Goal: Task Accomplishment & Management: Manage account settings

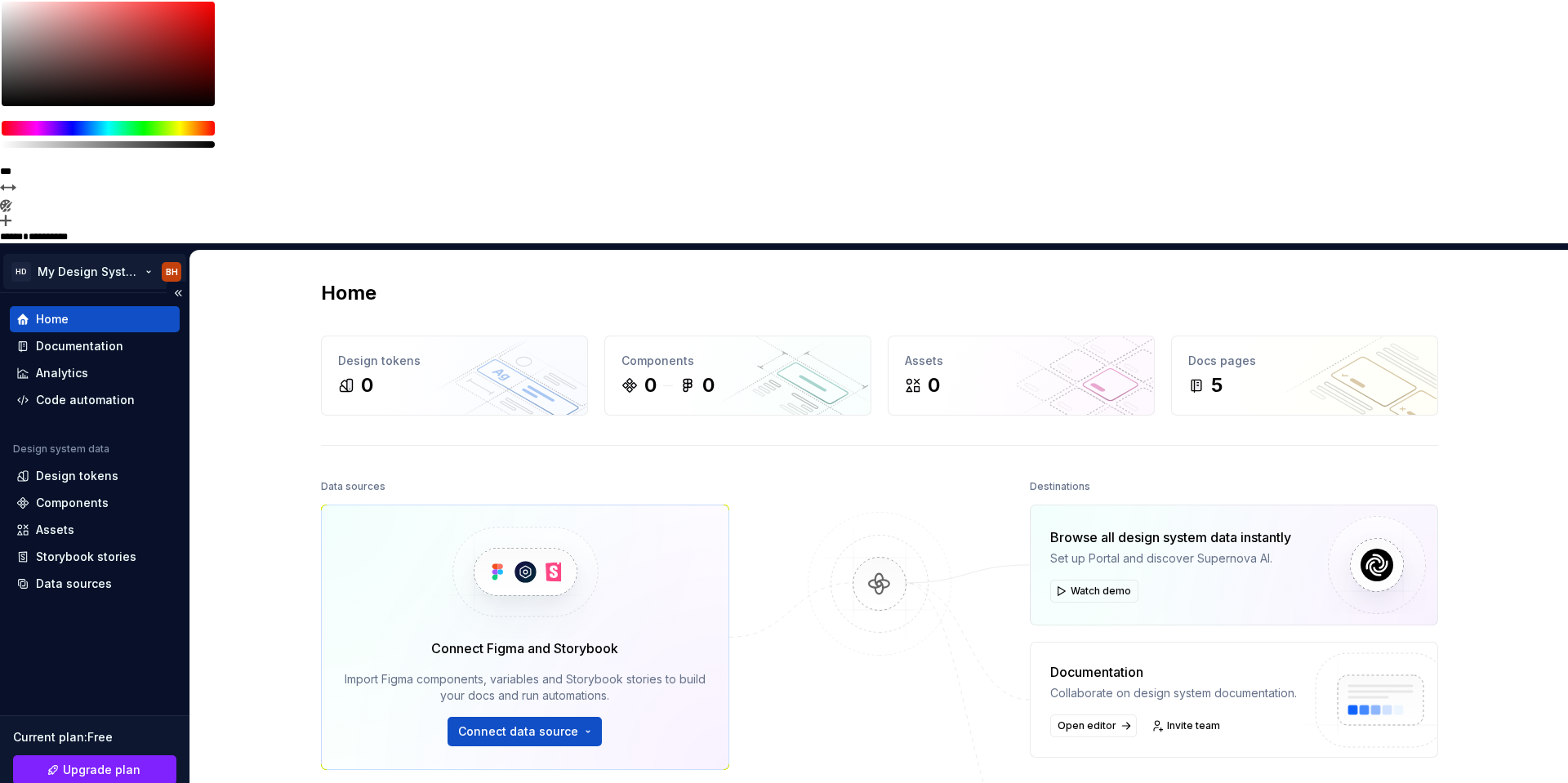
click at [106, 31] on html "**********" at bounding box center [784, 392] width 1568 height 783
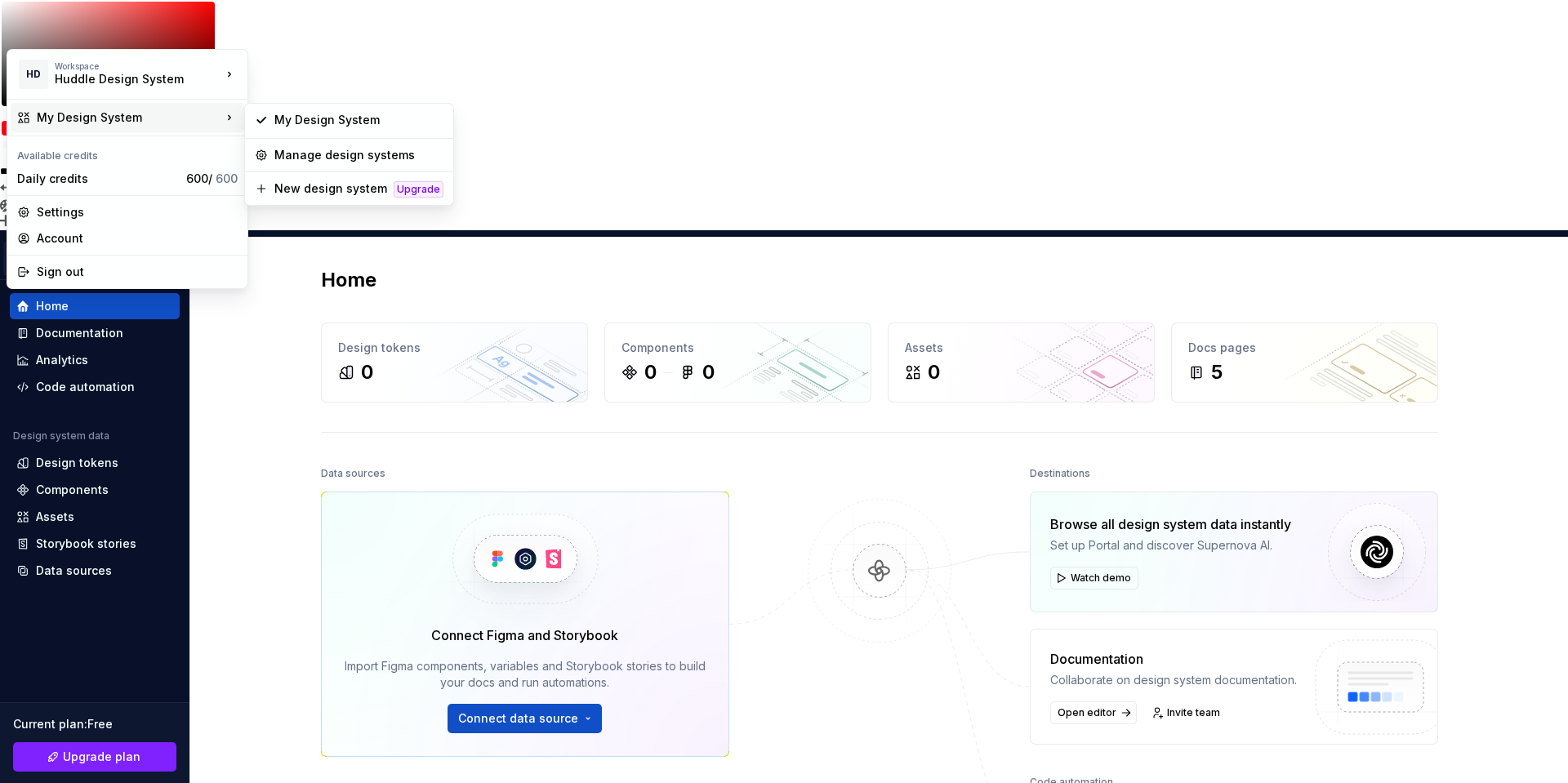
click at [161, 116] on div "My Design System" at bounding box center [129, 118] width 185 height 16
click at [155, 117] on div "My Design System" at bounding box center [129, 118] width 185 height 16
click at [301, 147] on div "Manage design systems" at bounding box center [359, 155] width 169 height 16
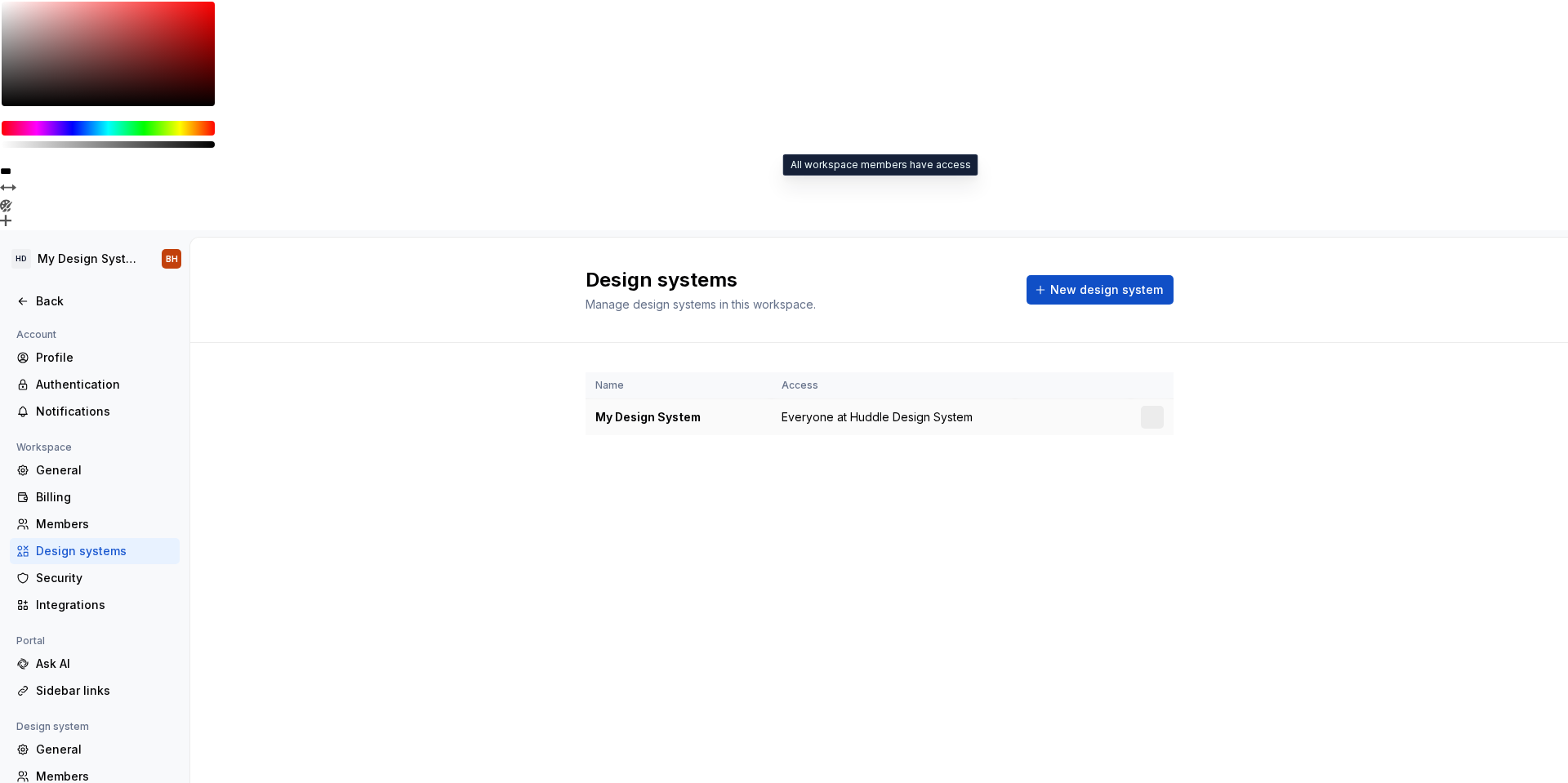
click at [845, 409] on span "Everyone at Huddle Design System" at bounding box center [877, 417] width 191 height 16
click at [630, 409] on div "My Design System" at bounding box center [678, 417] width 167 height 16
click at [50, 457] on div "General" at bounding box center [95, 470] width 170 height 26
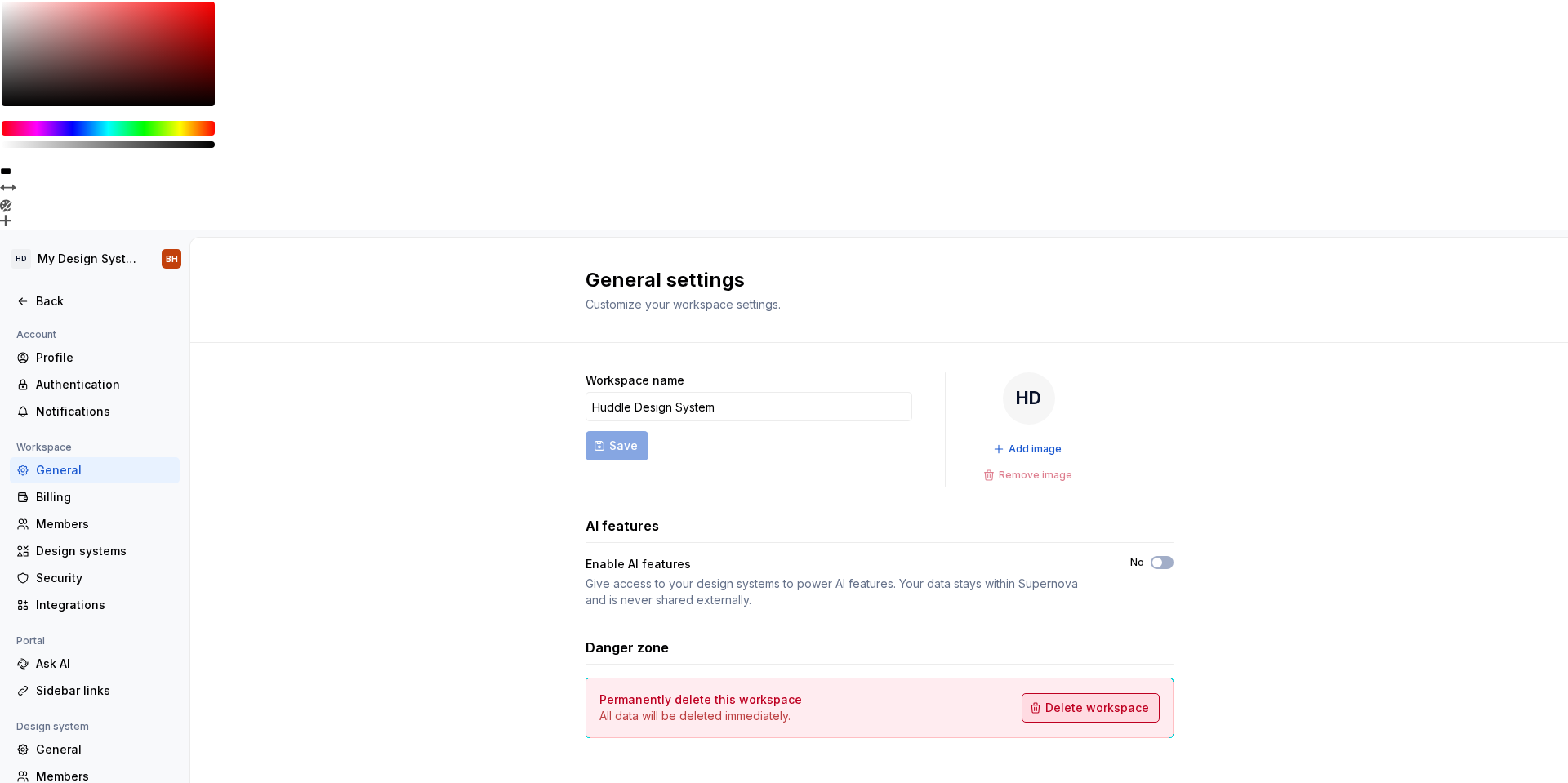
click at [1076, 700] on span "Delete workspace" at bounding box center [1098, 708] width 104 height 16
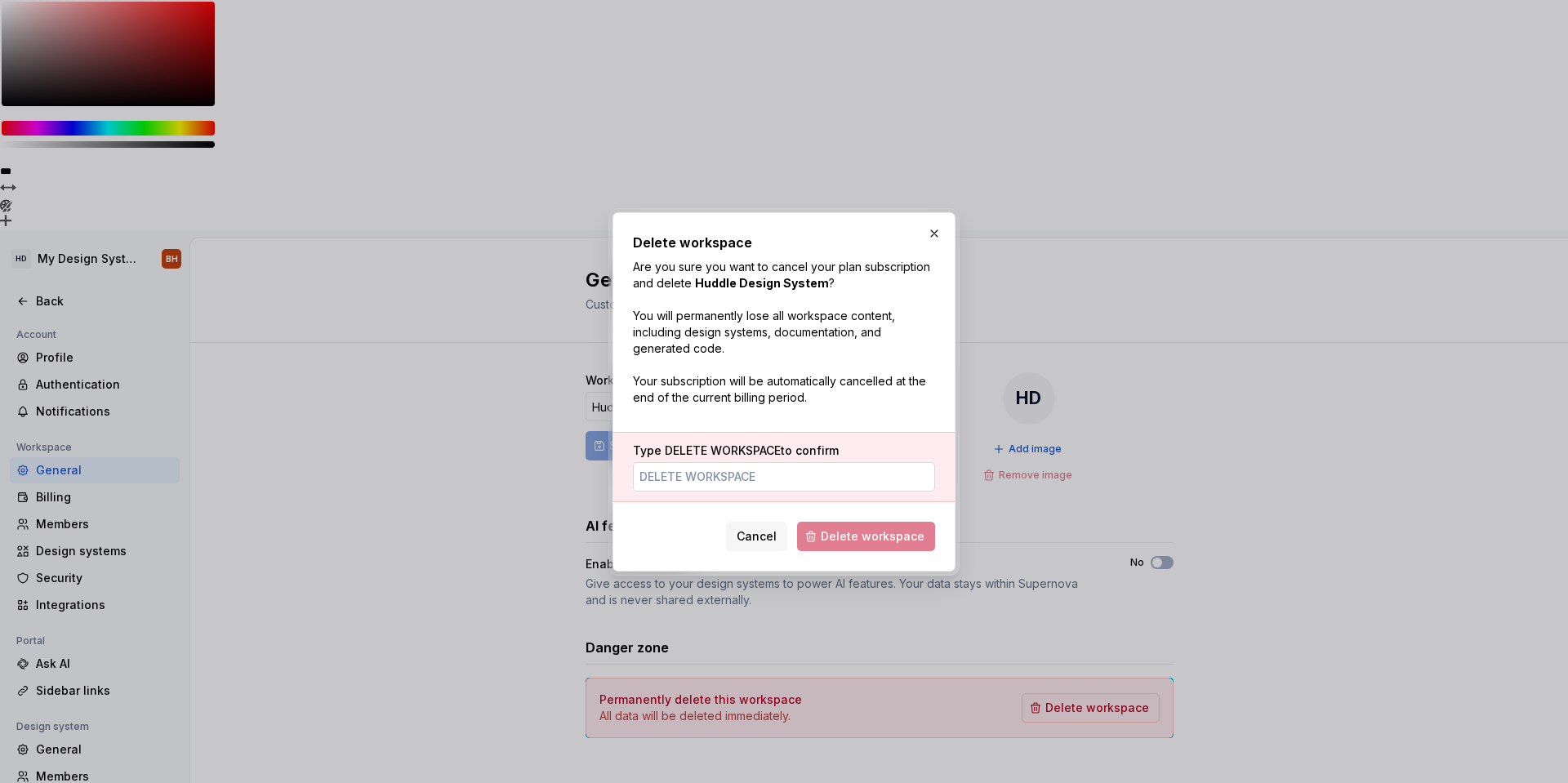
click at [841, 478] on input "Type DELETE WORKSPACE to confirm" at bounding box center [784, 476] width 303 height 29
type input "DELETE WORKSPACE"
click at [870, 549] on button "Delete workspace" at bounding box center [866, 536] width 138 height 29
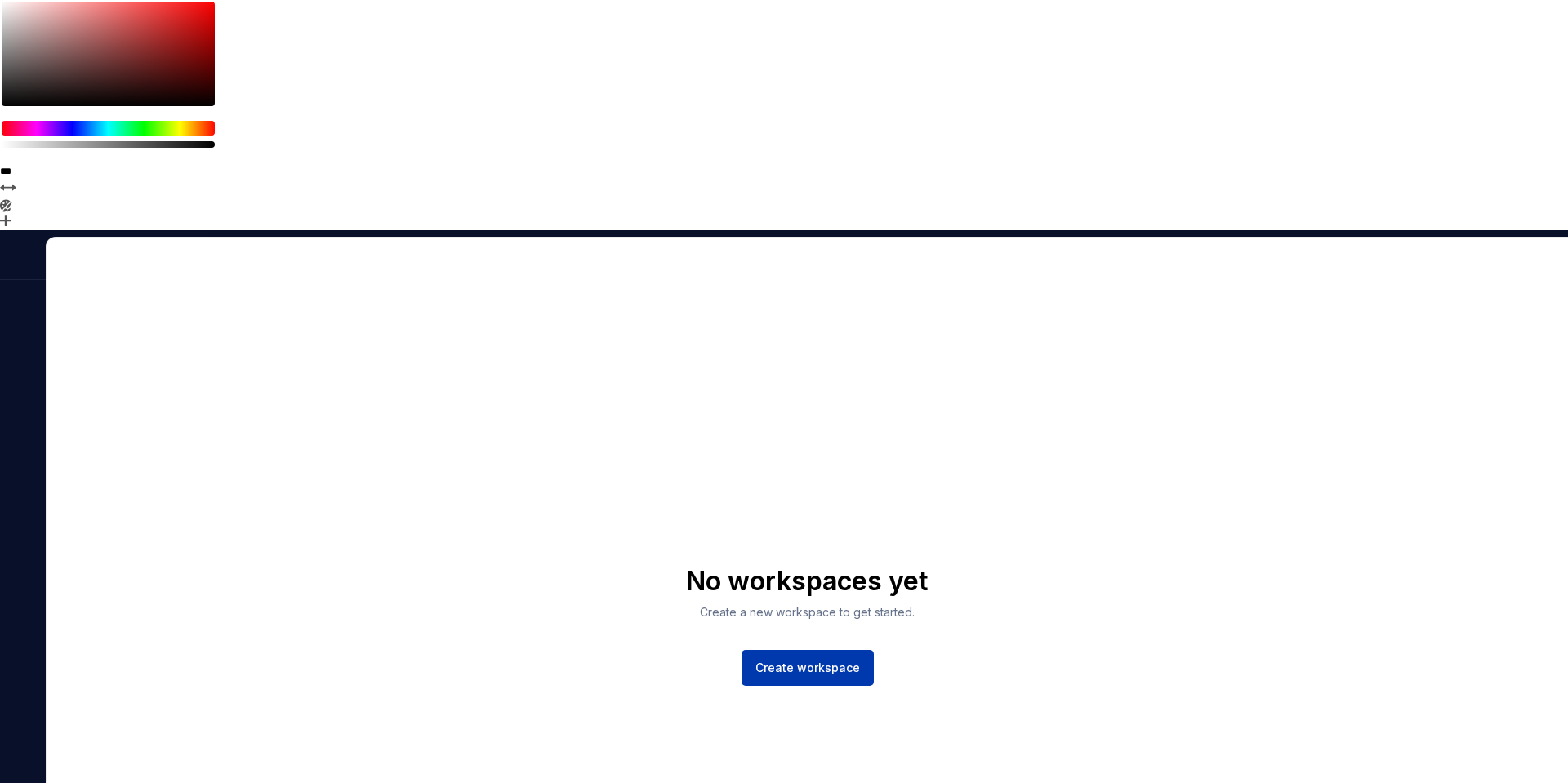
click at [759, 660] on span "Create workspace" at bounding box center [808, 668] width 105 height 16
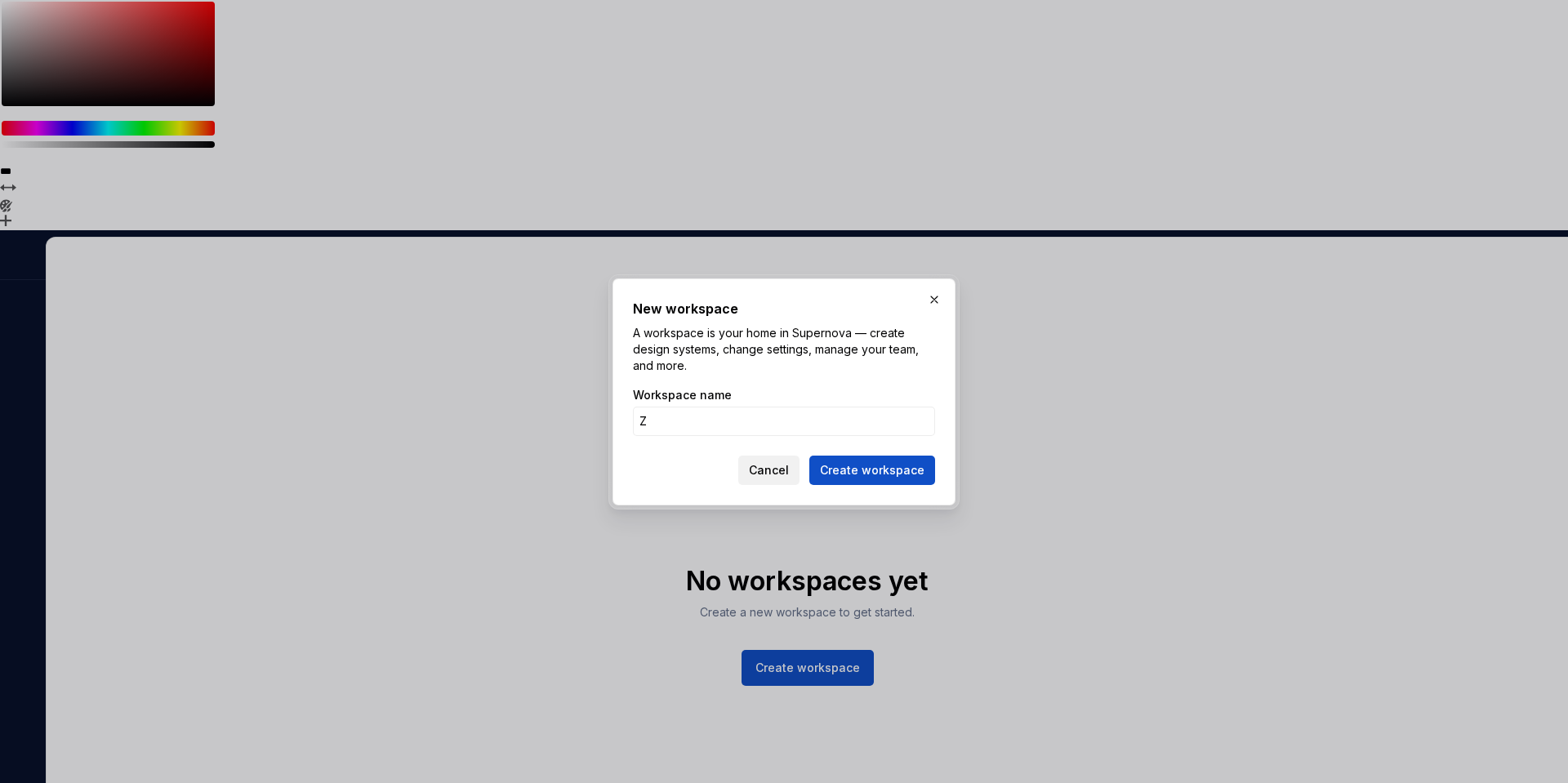
type input "Z"
click at [775, 466] on span "Cancel" at bounding box center [769, 470] width 40 height 16
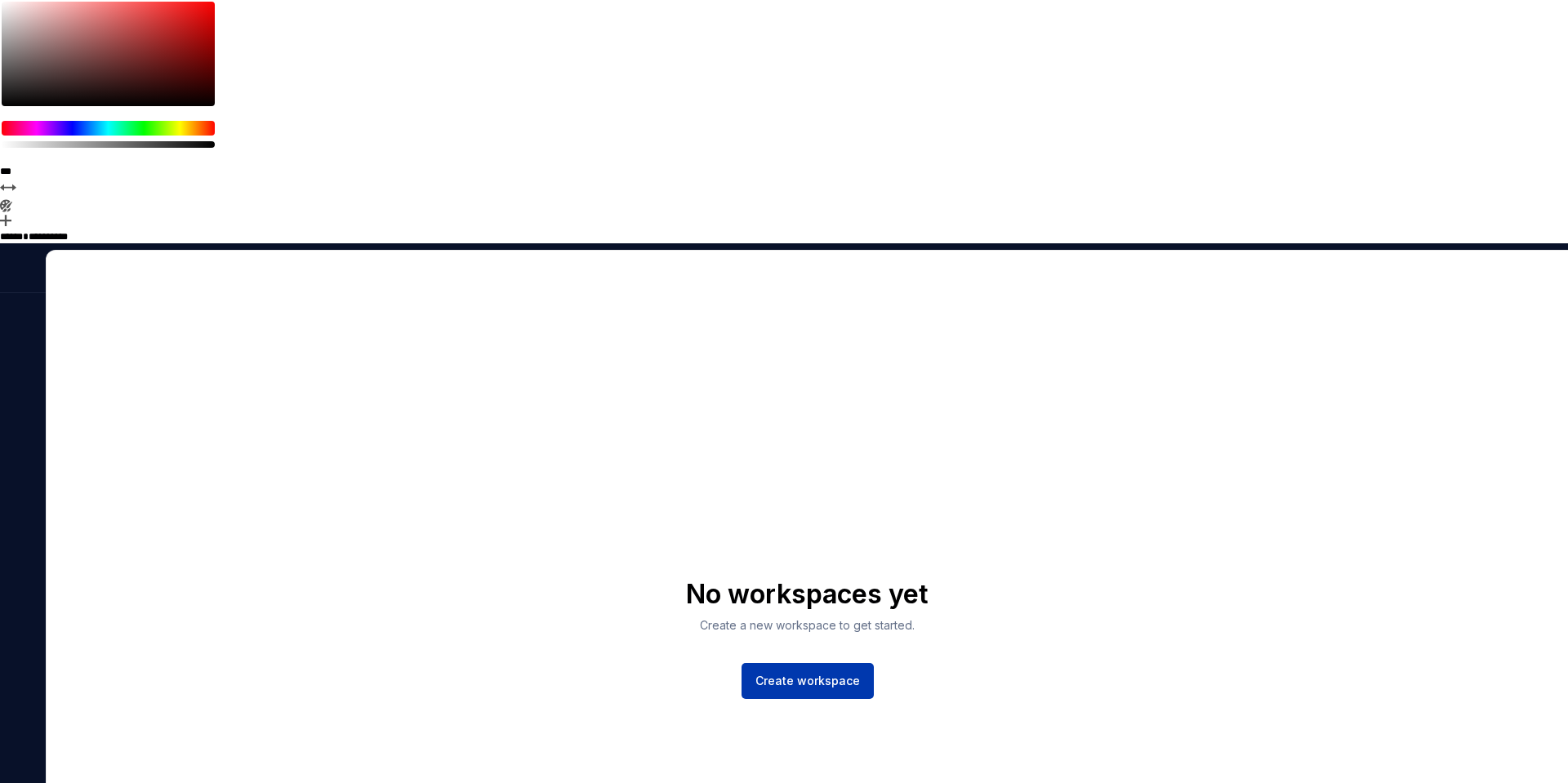
click at [768, 673] on span "Create workspace" at bounding box center [808, 681] width 105 height 16
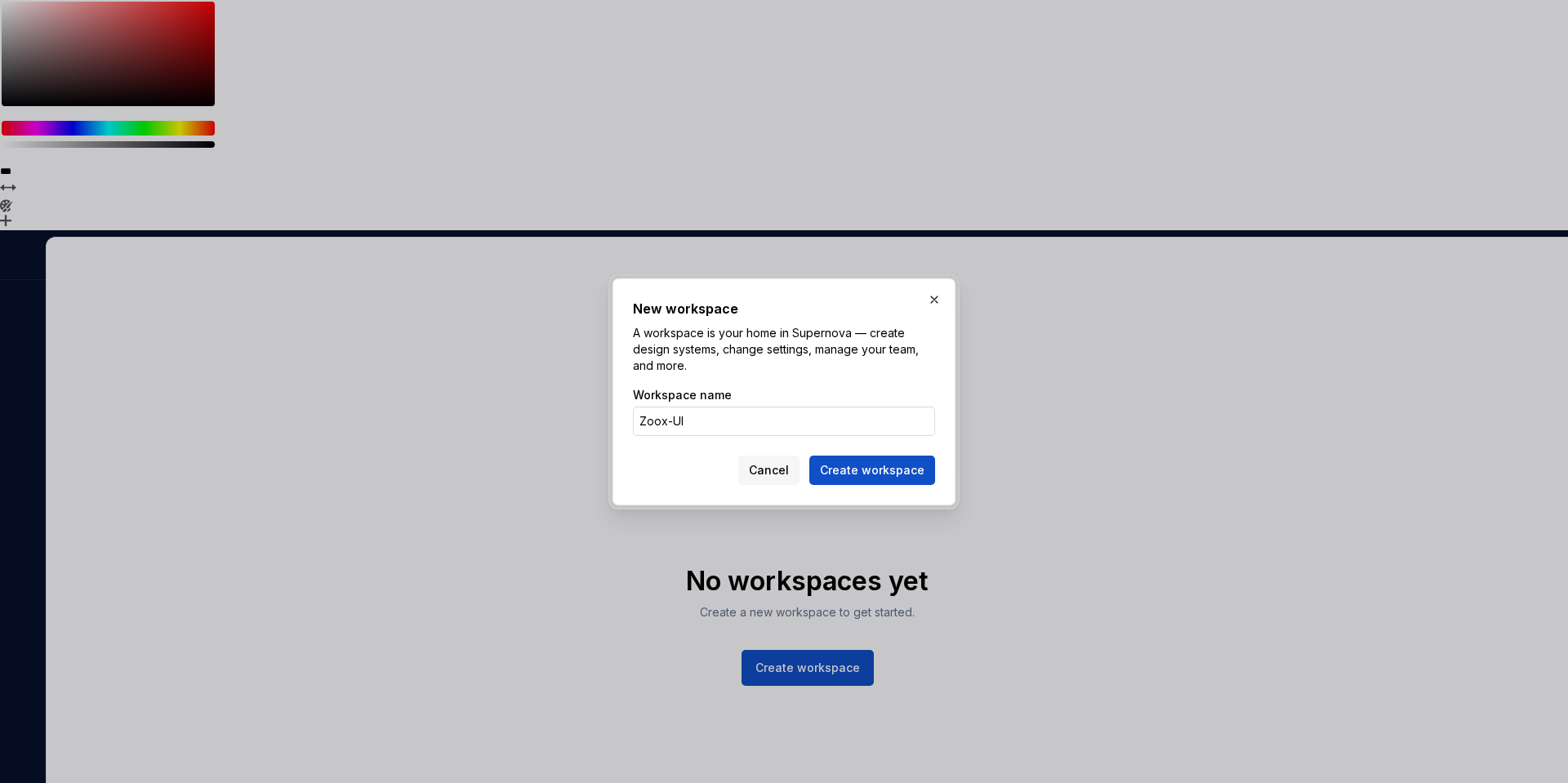
type input "Zoox-UI"
click at [810, 455] on button "Create workspace" at bounding box center [873, 469] width 126 height 29
